Goal: Transaction & Acquisition: Purchase product/service

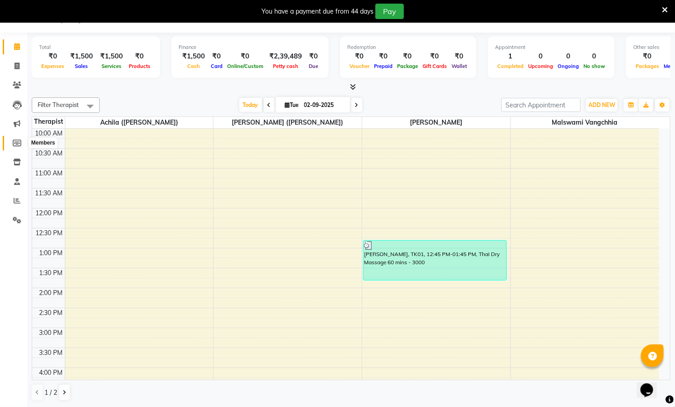
click at [17, 141] on icon at bounding box center [17, 143] width 9 height 7
select select
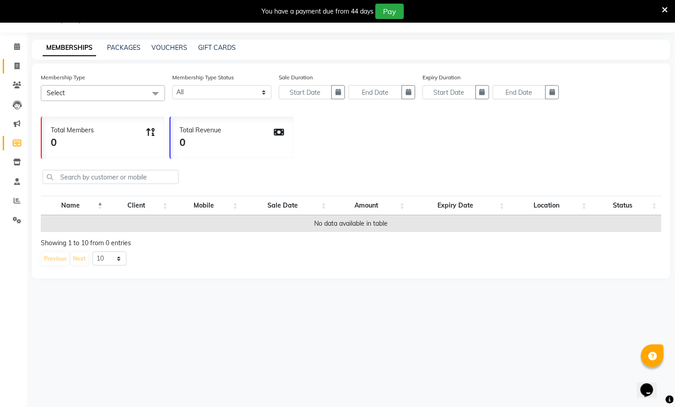
click at [15, 59] on link "Invoice" at bounding box center [14, 66] width 22 height 15
select select "service"
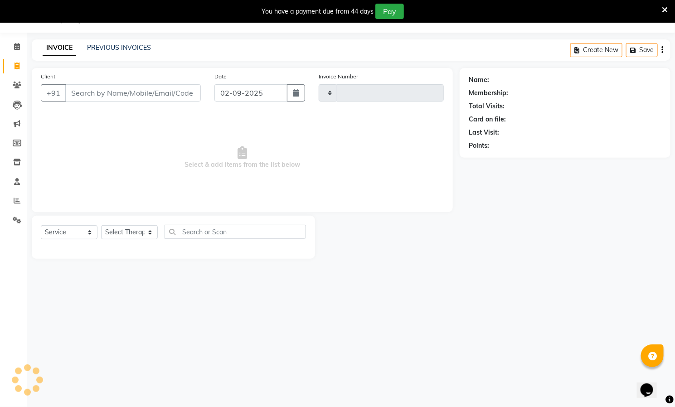
type input "0616"
select select "8529"
click at [15, 43] on icon at bounding box center [17, 46] width 6 height 7
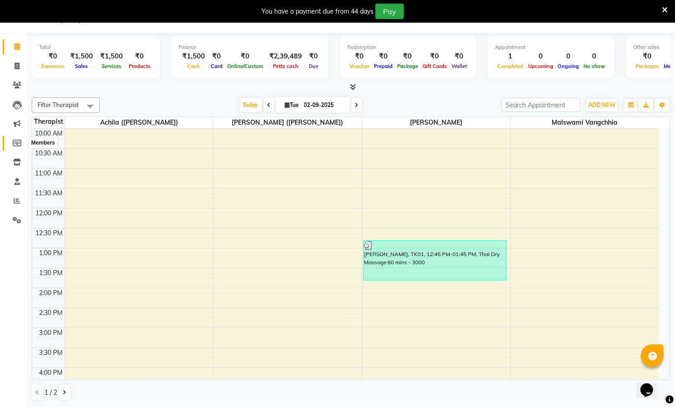
click at [18, 138] on span at bounding box center [17, 143] width 16 height 10
select select
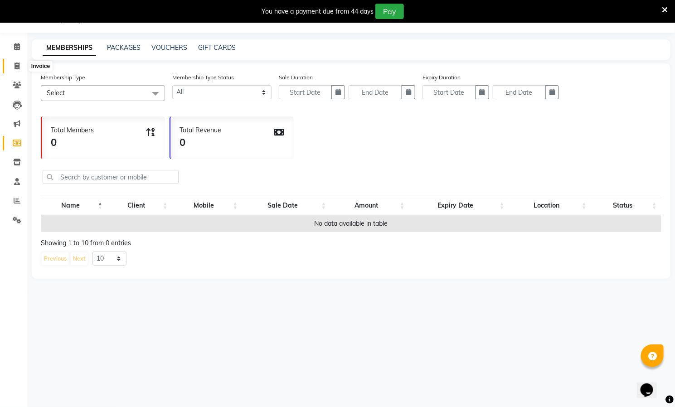
click at [13, 67] on span at bounding box center [17, 66] width 16 height 10
select select "8529"
select select "service"
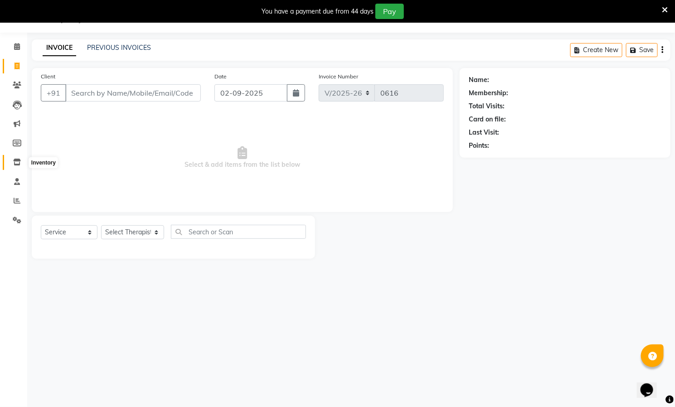
click at [17, 159] on icon at bounding box center [17, 162] width 8 height 7
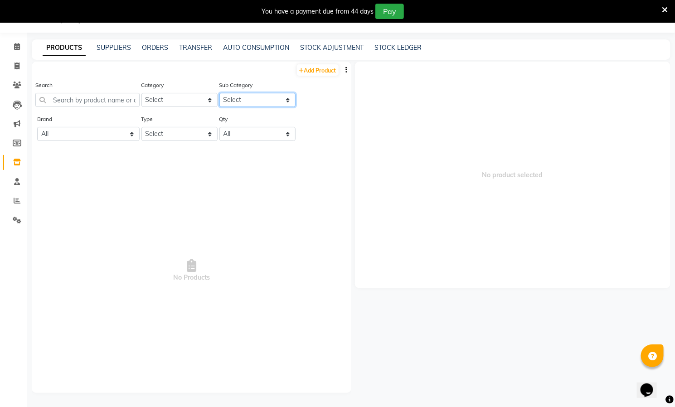
click at [267, 98] on select "Select" at bounding box center [257, 100] width 76 height 14
click at [179, 99] on select "Select Hair Skin Makeup Personal Care Appliances Other" at bounding box center [179, 100] width 76 height 14
click at [116, 45] on link "SUPPLIERS" at bounding box center [114, 47] width 34 height 8
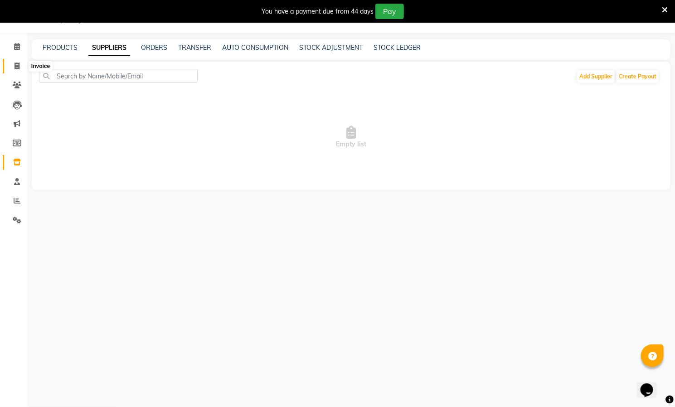
click at [15, 61] on span at bounding box center [17, 66] width 16 height 10
select select "8529"
select select "service"
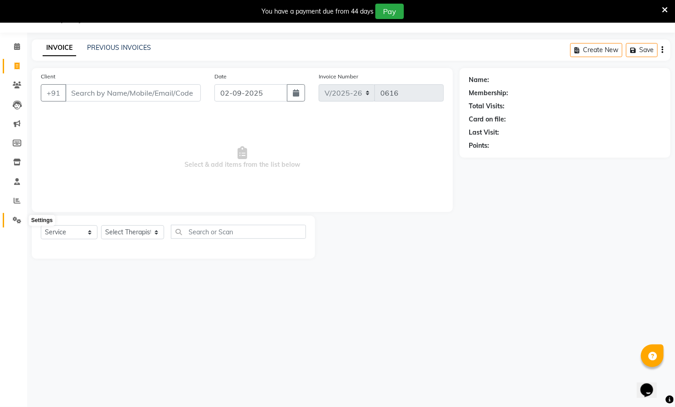
click at [14, 217] on icon at bounding box center [17, 220] width 9 height 7
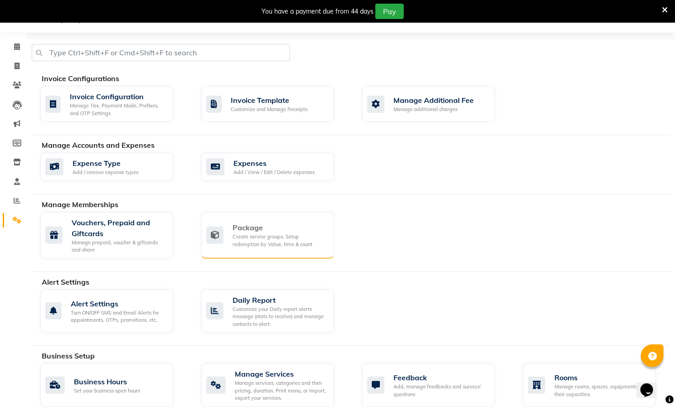
click at [264, 233] on div "Package" at bounding box center [279, 227] width 94 height 11
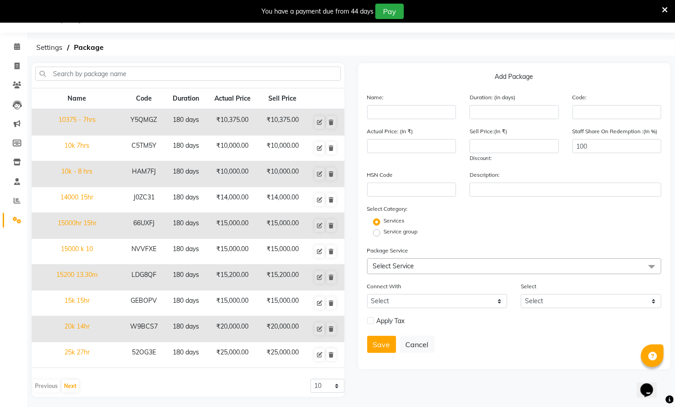
click at [384, 228] on label "Service group" at bounding box center [401, 231] width 34 height 8
click at [377, 229] on input "Service group" at bounding box center [380, 232] width 6 height 6
radio input "true"
radio input "false"
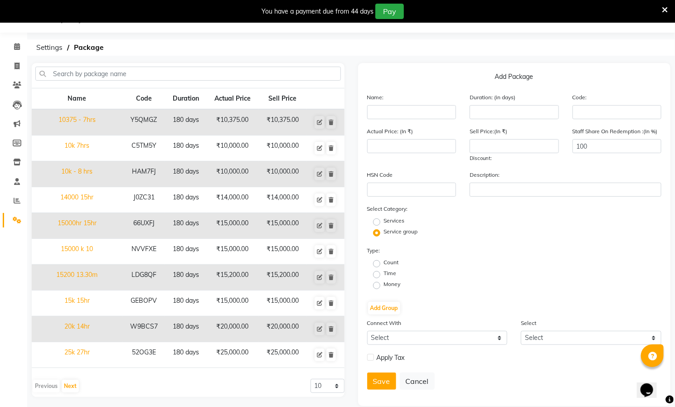
click at [384, 272] on label "Time" at bounding box center [390, 273] width 13 height 8
click at [377, 272] on input "Time" at bounding box center [380, 274] width 6 height 6
radio input "true"
click at [400, 110] on input "text" at bounding box center [411, 112] width 89 height 14
type input "10000 1hrs"
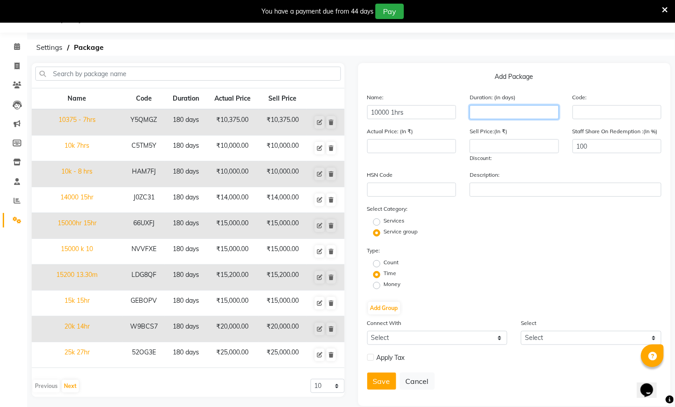
click at [506, 110] on input "number" at bounding box center [513, 112] width 89 height 14
type input "600"
click at [401, 150] on input "number" at bounding box center [411, 146] width 89 height 14
type input "10000"
click at [510, 149] on input "number" at bounding box center [513, 146] width 89 height 14
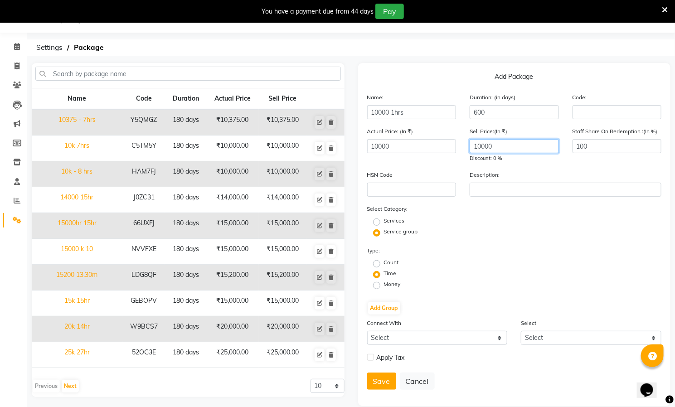
scroll to position [34, 0]
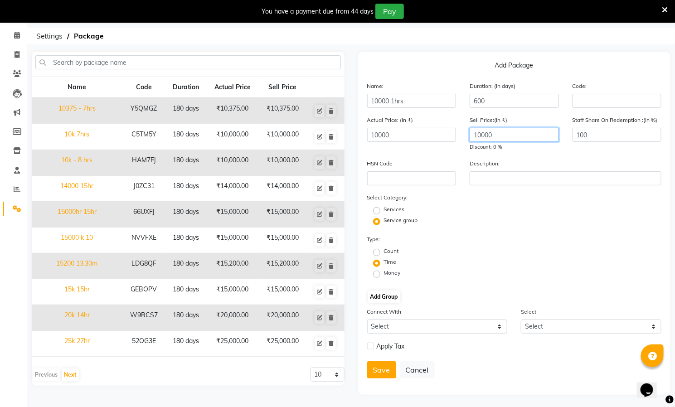
type input "10000"
click at [387, 295] on button "Add Group" at bounding box center [384, 296] width 32 height 13
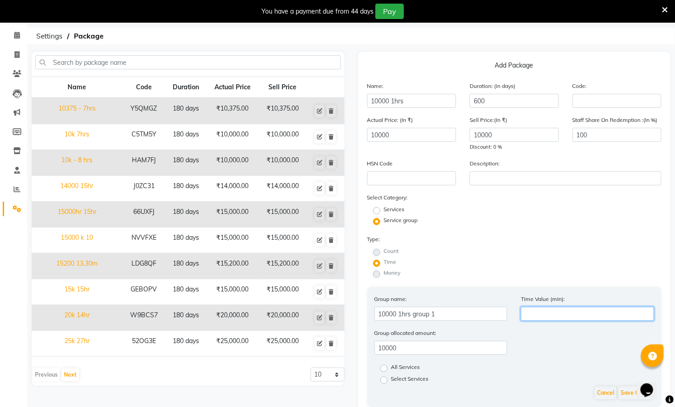
click at [547, 312] on input "number" at bounding box center [587, 314] width 133 height 14
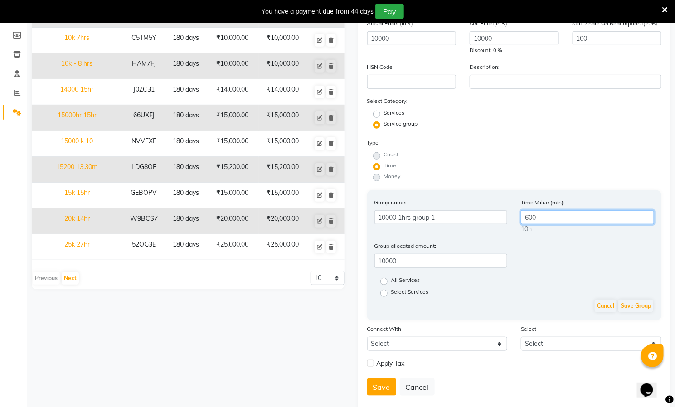
scroll to position [147, 0]
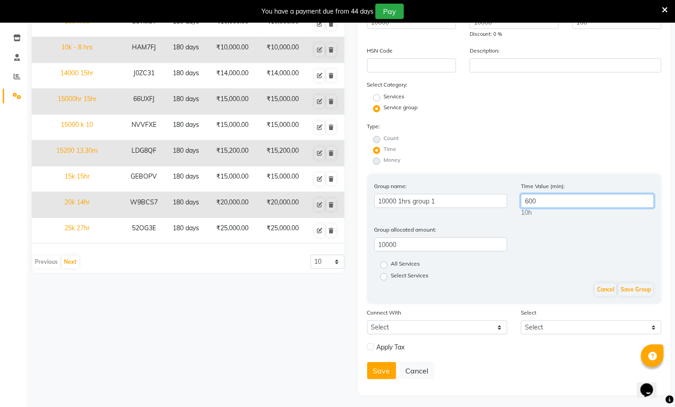
type input "600"
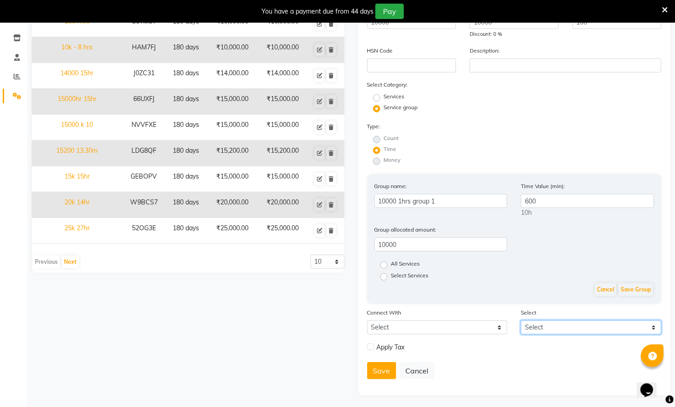
click at [647, 323] on select "Select" at bounding box center [591, 327] width 140 height 14
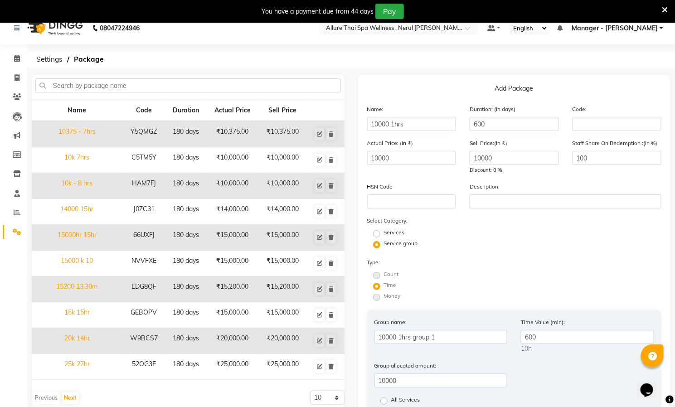
scroll to position [0, 0]
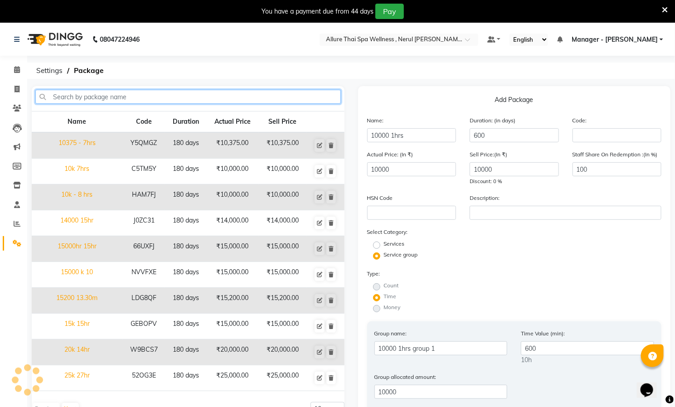
click at [154, 101] on input "text" at bounding box center [187, 97] width 305 height 14
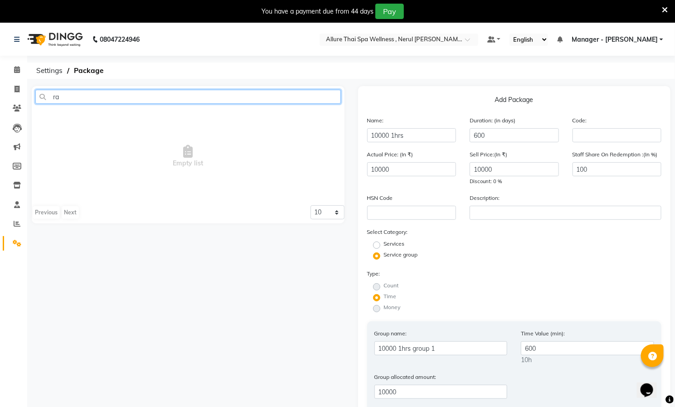
type input "r"
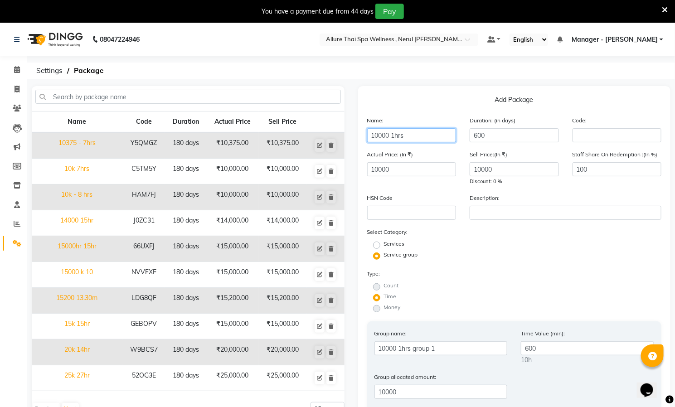
click at [442, 138] on input "10000 1hrs" at bounding box center [411, 135] width 89 height 14
type input "1"
click at [512, 132] on input "600" at bounding box center [513, 135] width 89 height 14
type input "6"
click at [430, 173] on input "10000" at bounding box center [411, 169] width 89 height 14
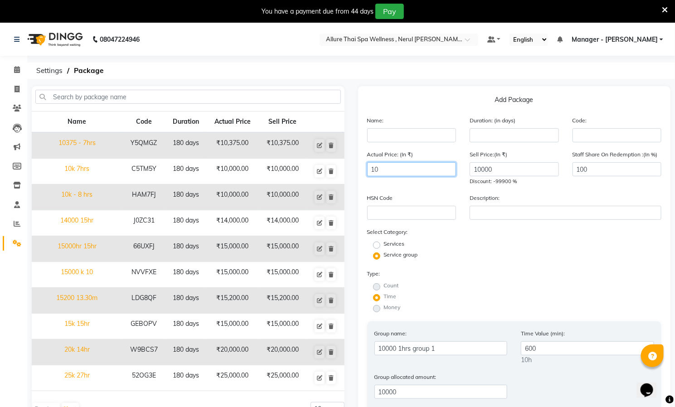
type input "1"
click at [518, 169] on input "10000" at bounding box center [513, 169] width 89 height 14
type input "1"
click at [595, 167] on input "100" at bounding box center [616, 169] width 89 height 14
type input "1"
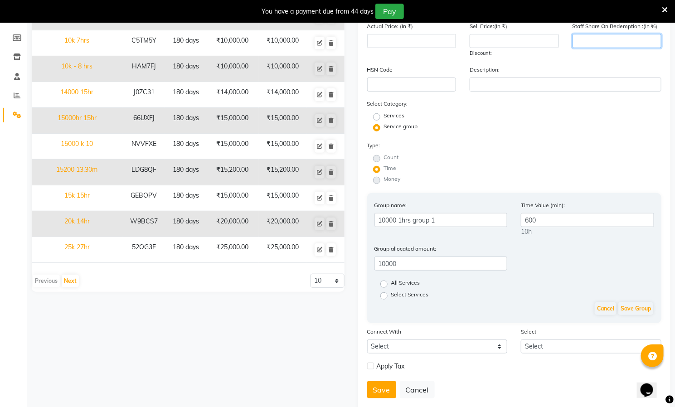
scroll to position [147, 0]
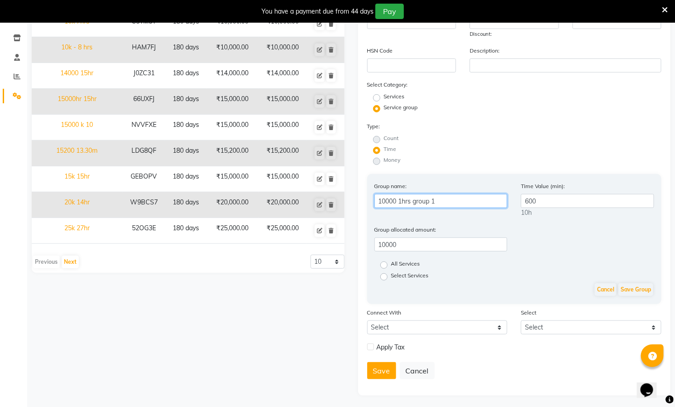
click at [473, 197] on input "10000 1hrs group 1" at bounding box center [440, 201] width 133 height 14
type input "1"
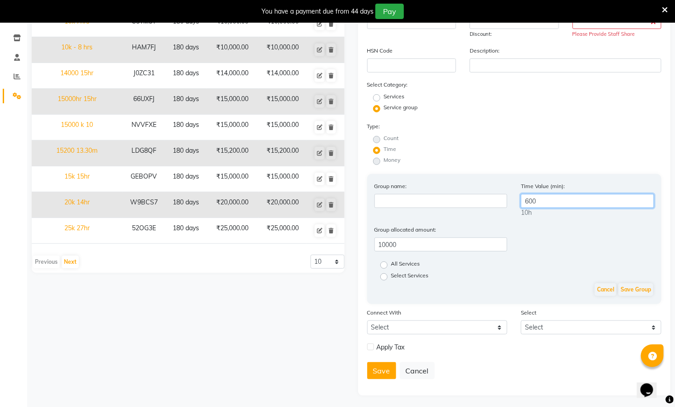
click at [582, 200] on input "600" at bounding box center [587, 201] width 133 height 14
type input "6"
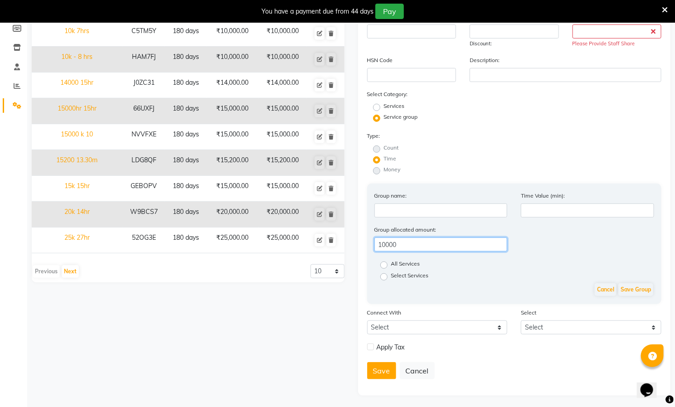
click at [468, 243] on input "10000" at bounding box center [440, 244] width 133 height 14
type input "1"
click at [416, 370] on button "Cancel" at bounding box center [417, 370] width 35 height 17
radio input "true"
radio input "false"
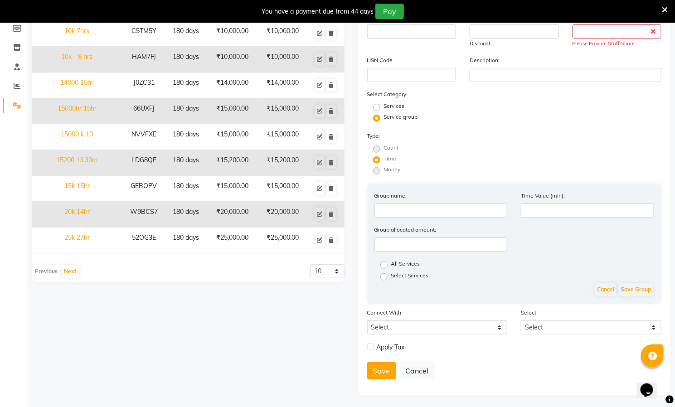
select select
checkbox input "false"
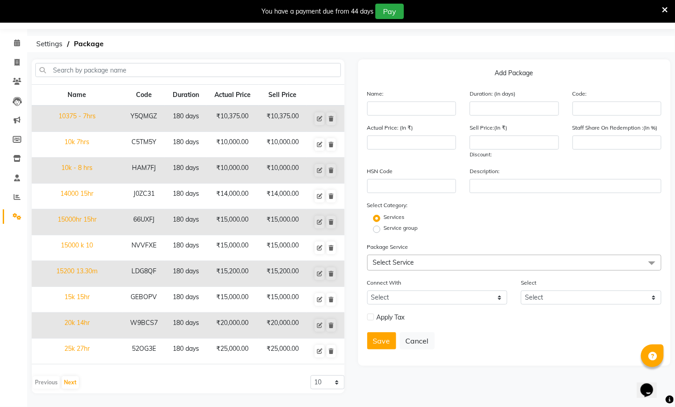
scroll to position [29, 0]
click at [414, 336] on button "Cancel" at bounding box center [417, 340] width 35 height 17
select select
checkbox input "false"
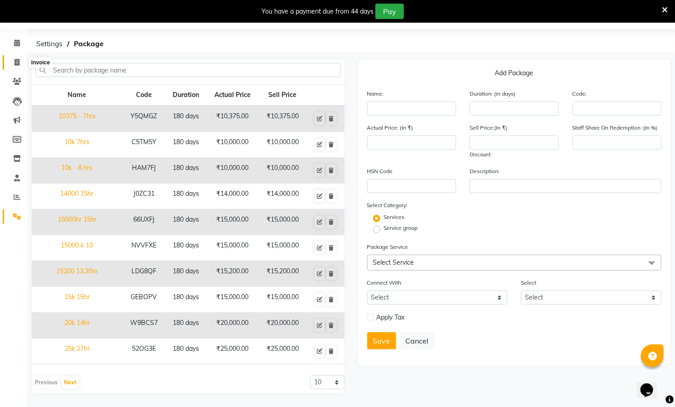
click at [15, 60] on icon at bounding box center [16, 62] width 5 height 7
select select "service"
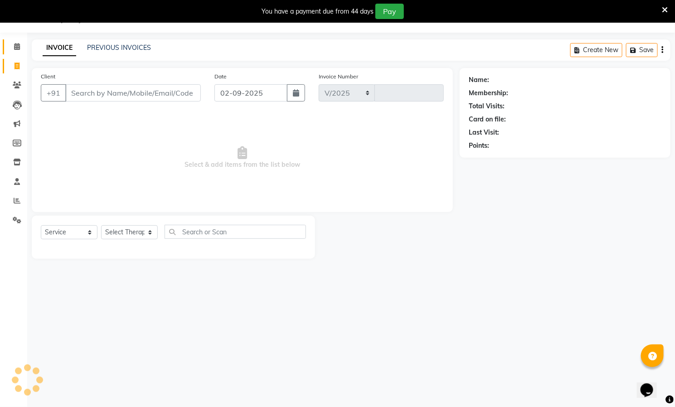
select select "8529"
type input "0616"
click at [16, 45] on icon at bounding box center [17, 46] width 6 height 7
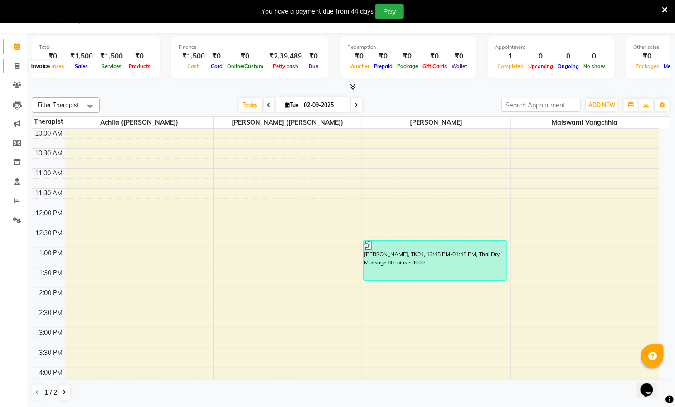
click at [15, 66] on icon at bounding box center [16, 66] width 5 height 7
select select "service"
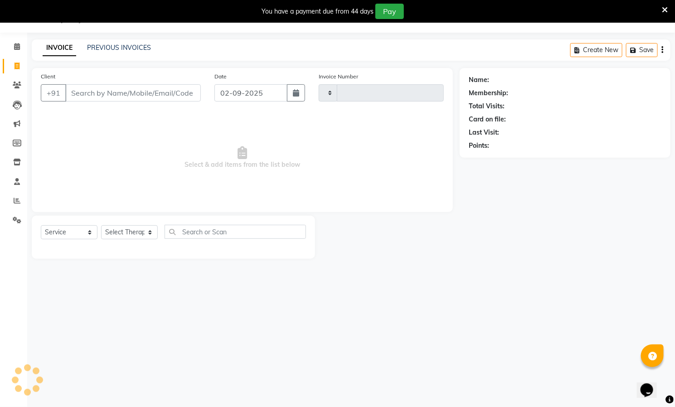
type input "0616"
select select "8529"
click at [136, 94] on input "Client" at bounding box center [132, 92] width 135 height 17
paste input "9495746768"
type input "9495746768"
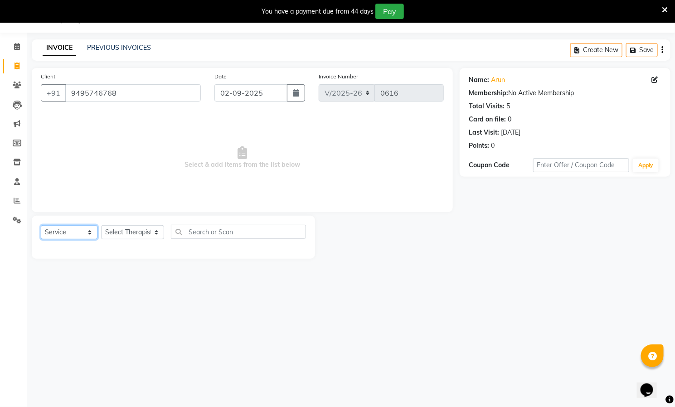
click at [83, 234] on select "Select Service Product Membership Package Voucher Prepaid Gift Card" at bounding box center [69, 232] width 57 height 14
click at [136, 230] on select "Select Therapist [PERSON_NAME] ([PERSON_NAME]) [PERSON_NAME][DEMOGRAPHIC_DATA] …" at bounding box center [132, 232] width 63 height 14
select select "85285"
click at [101, 226] on select "Select Therapist [PERSON_NAME] ([PERSON_NAME]) [PERSON_NAME][DEMOGRAPHIC_DATA] …" at bounding box center [132, 232] width 63 height 14
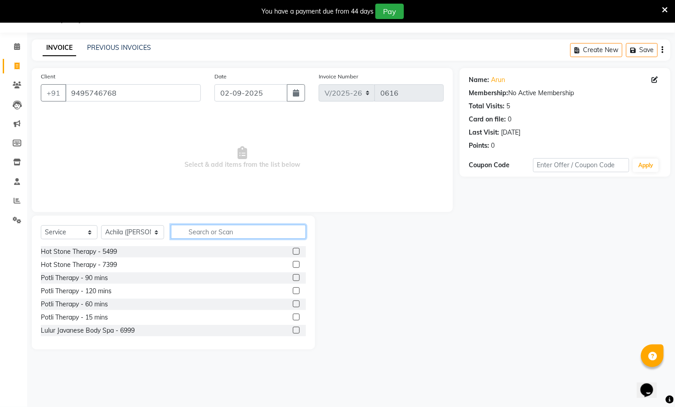
click at [263, 234] on input "text" at bounding box center [238, 232] width 135 height 14
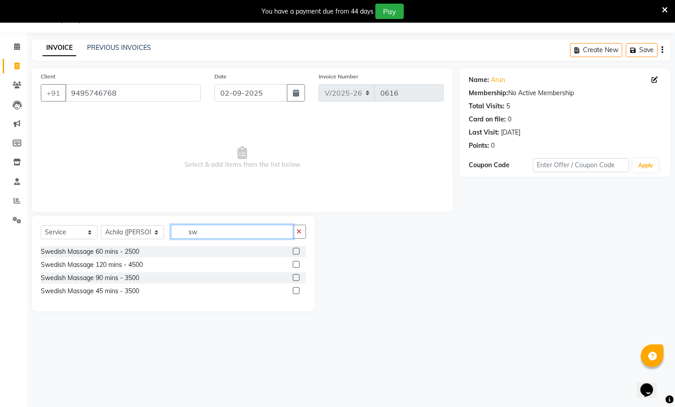
type input "sw"
click at [295, 250] on label at bounding box center [296, 251] width 7 height 7
click at [295, 250] on input "checkbox" at bounding box center [296, 252] width 6 height 6
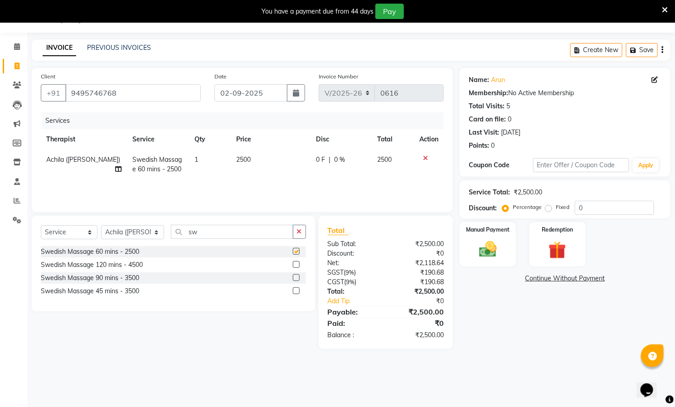
checkbox input "false"
click at [556, 208] on label "Fixed" at bounding box center [563, 207] width 14 height 8
click at [549, 208] on input "Fixed" at bounding box center [550, 207] width 6 height 6
radio input "true"
click at [593, 208] on input "0" at bounding box center [614, 208] width 79 height 14
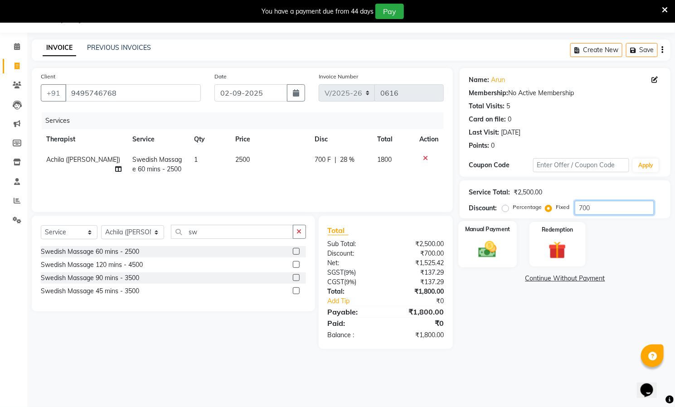
type input "700"
click at [487, 237] on div "Manual Payment" at bounding box center [488, 244] width 58 height 46
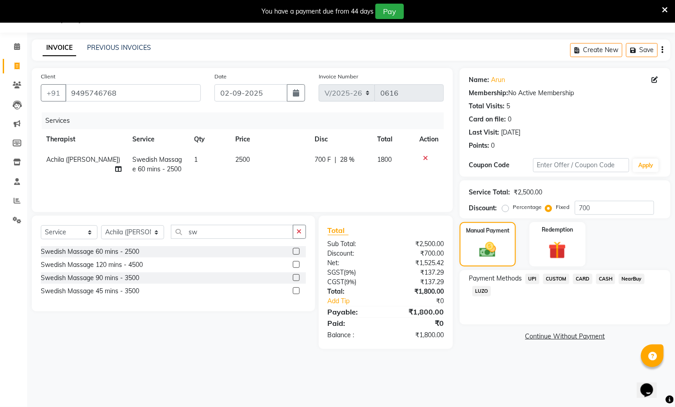
click at [601, 276] on span "CASH" at bounding box center [605, 279] width 19 height 10
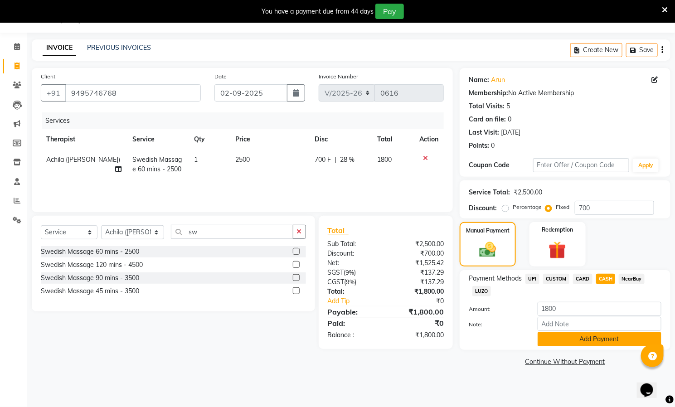
click at [597, 340] on button "Add Payment" at bounding box center [599, 339] width 124 height 14
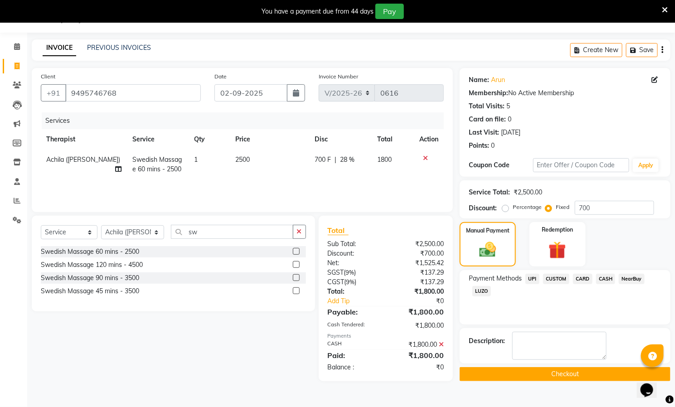
click at [551, 377] on button "Checkout" at bounding box center [564, 374] width 211 height 14
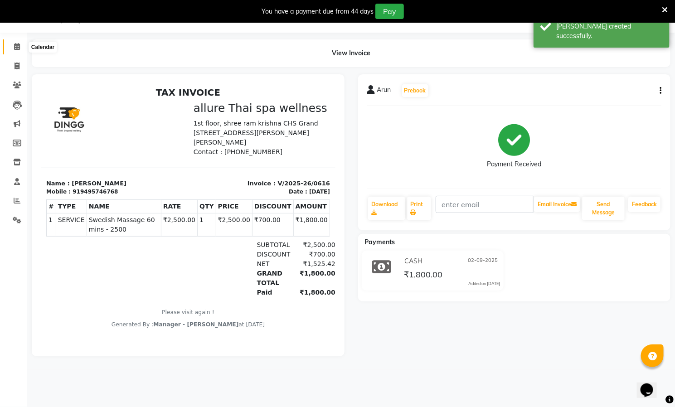
click at [14, 46] on icon at bounding box center [17, 46] width 6 height 7
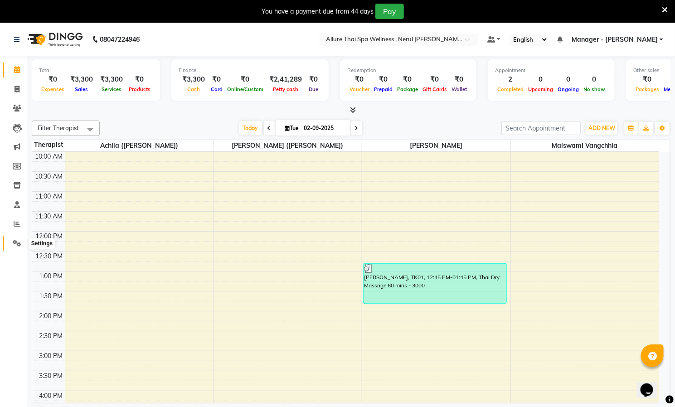
click at [15, 245] on icon at bounding box center [17, 243] width 9 height 7
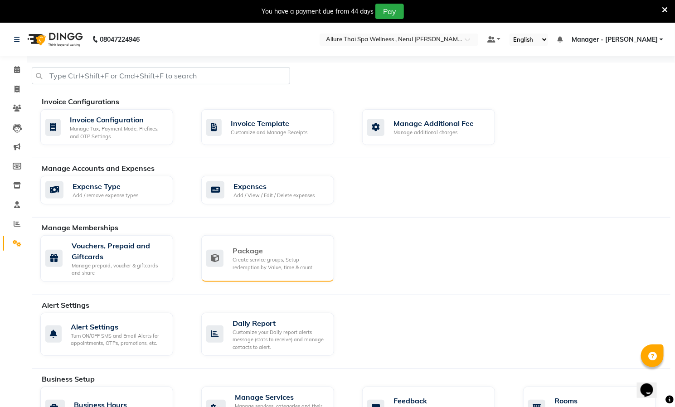
click at [300, 251] on div "Package" at bounding box center [279, 250] width 94 height 11
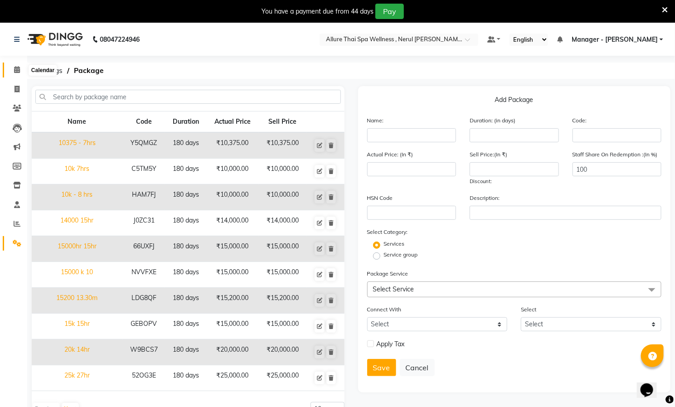
click at [12, 69] on span at bounding box center [17, 70] width 16 height 10
